Goal: Book appointment/travel/reservation

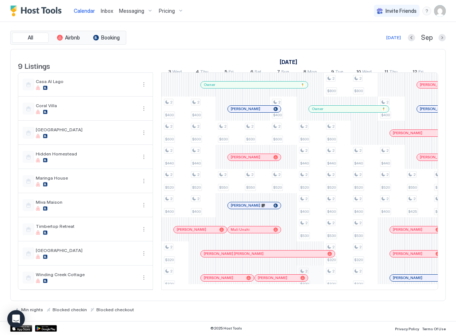
scroll to position [0, 91]
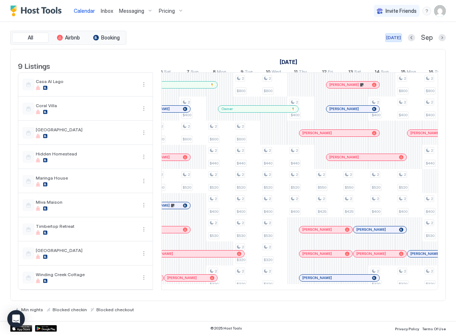
click at [398, 37] on div "[DATE]" at bounding box center [393, 37] width 15 height 7
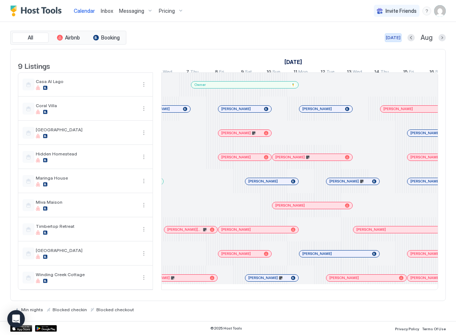
scroll to position [0, 406]
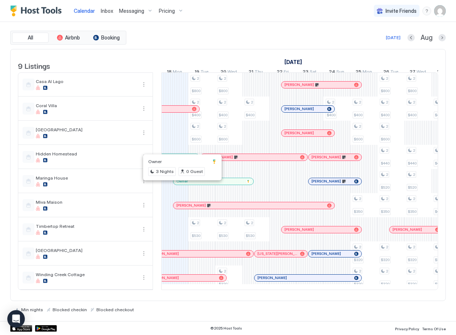
click at [181, 184] on div at bounding box center [181, 181] width 6 height 6
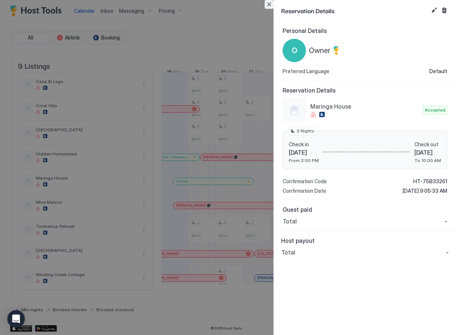
click at [270, 5] on button "Close" at bounding box center [269, 4] width 9 height 9
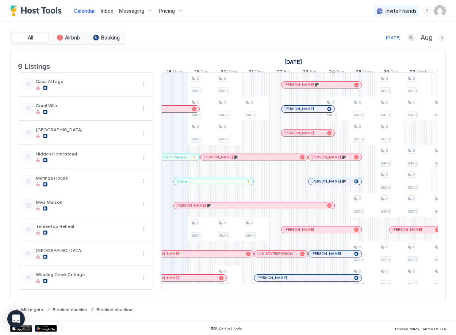
click at [440, 37] on button "Next month" at bounding box center [442, 37] width 7 height 7
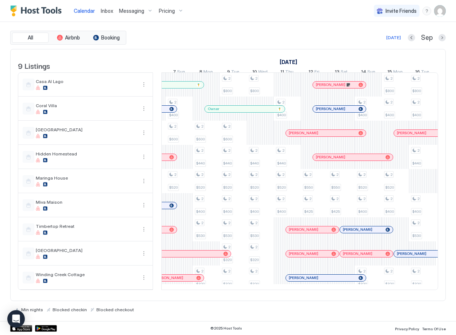
scroll to position [0, 102]
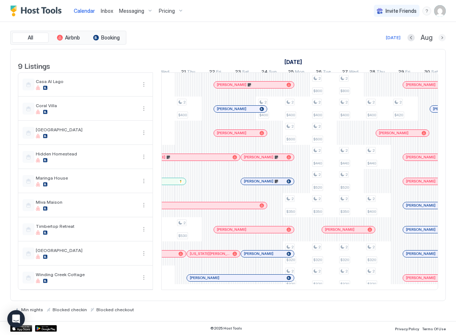
click at [442, 36] on button "Next month" at bounding box center [442, 37] width 7 height 7
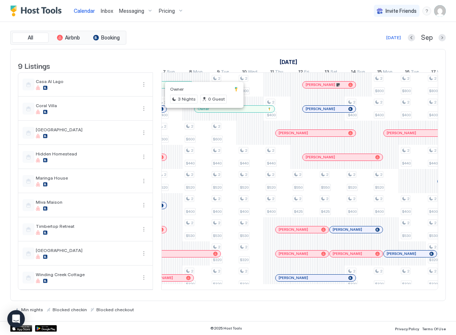
drag, startPoint x: 203, startPoint y: 115, endPoint x: 195, endPoint y: 120, distance: 9.6
click at [195, 120] on div at bounding box center [196, 108] width 27 height 24
click at [202, 112] on div at bounding box center [202, 109] width 6 height 6
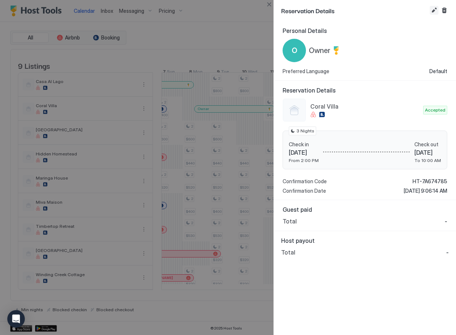
click at [433, 11] on button "Edit reservation" at bounding box center [434, 10] width 9 height 9
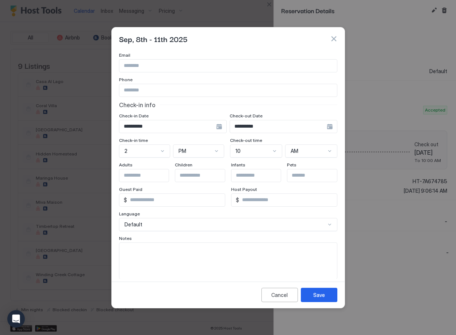
scroll to position [42, 0]
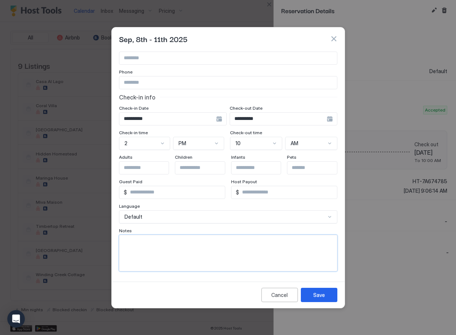
click at [146, 245] on textarea "Input Field" at bounding box center [228, 253] width 218 height 36
type textarea "**********"
click at [325, 297] on button "Save" at bounding box center [319, 294] width 37 height 14
